Goal: Transaction & Acquisition: Purchase product/service

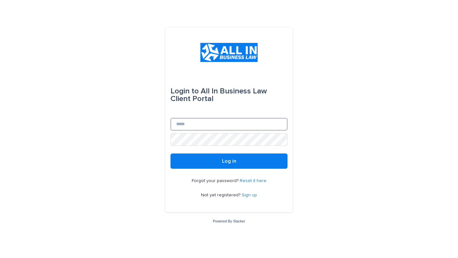
click at [192, 120] on input "Email" at bounding box center [229, 124] width 117 height 13
type input "**********"
click at [171, 154] on button "Log in" at bounding box center [229, 161] width 117 height 15
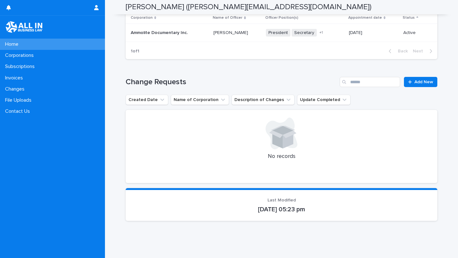
scroll to position [519, 0]
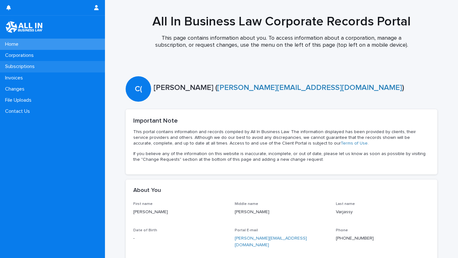
click at [81, 69] on div "Subscriptions" at bounding box center [52, 66] width 105 height 11
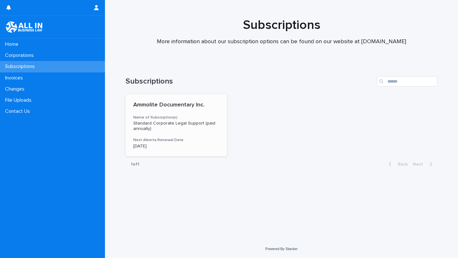
click at [178, 138] on h3 "Next Alberta Renewal Date" at bounding box center [176, 140] width 86 height 5
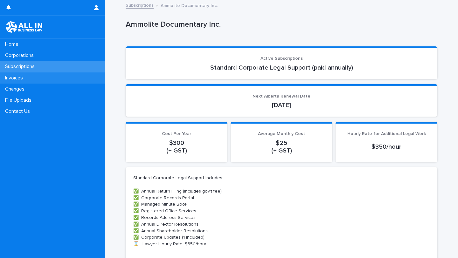
click at [28, 78] on p "Invoices" at bounding box center [15, 78] width 25 height 6
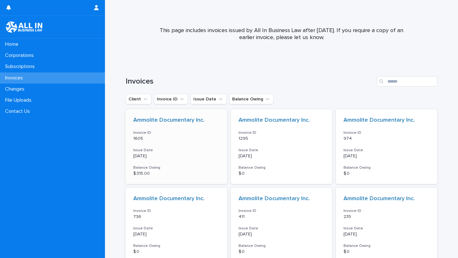
click at [192, 124] on div "Ammolite Documentary Inc. Invoice ID 1605 Issue Date [DATE] Balance Owing $ 315…" at bounding box center [177, 147] width 102 height 75
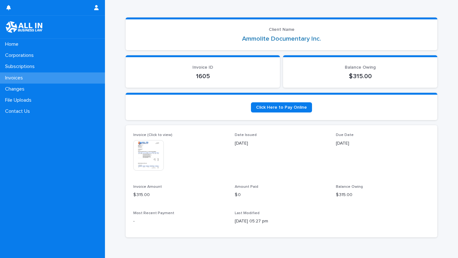
scroll to position [27, 0]
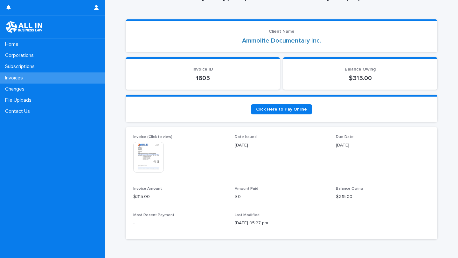
click at [163, 145] on img at bounding box center [148, 157] width 31 height 31
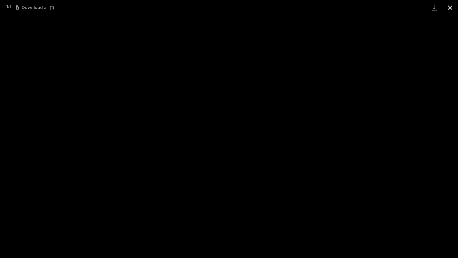
click at [448, 7] on button "Close gallery" at bounding box center [450, 7] width 16 height 15
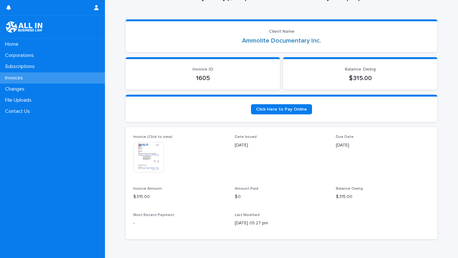
click at [283, 103] on section "Click Here to Pay Online" at bounding box center [282, 108] width 312 height 27
click at [283, 108] on span "Click Here to Pay Online" at bounding box center [281, 109] width 51 height 4
